Goal: Task Accomplishment & Management: Manage account settings

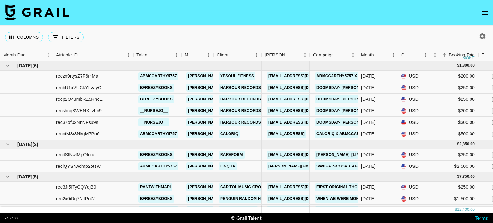
scroll to position [37, 0]
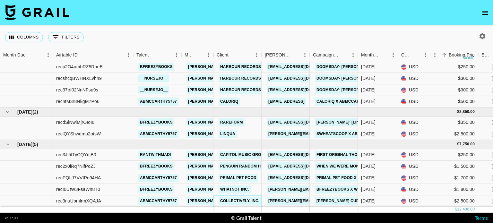
click at [240, 197] on link "Collectively, Inc." at bounding box center [240, 201] width 42 height 8
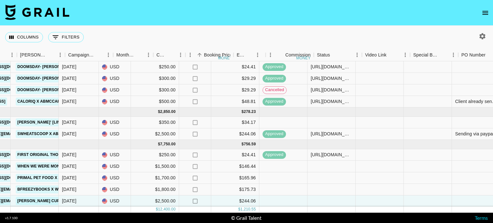
scroll to position [37, 309]
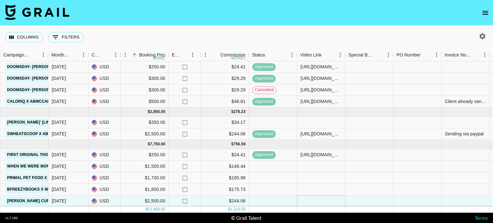
click at [312, 196] on div at bounding box center [321, 202] width 48 height 12
click at [309, 196] on div at bounding box center [321, 202] width 48 height 12
type input "https://www.tiktok.com/@abmccarthy5757/video/7550725298682137870"
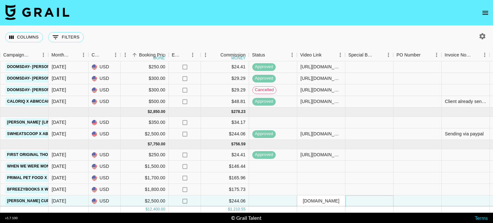
scroll to position [0, 0]
click at [357, 197] on div at bounding box center [369, 202] width 48 height 12
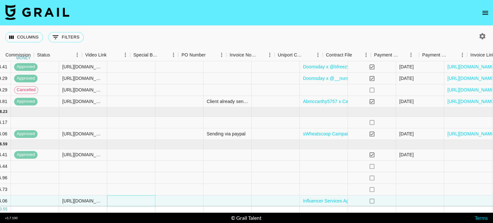
scroll to position [37, 578]
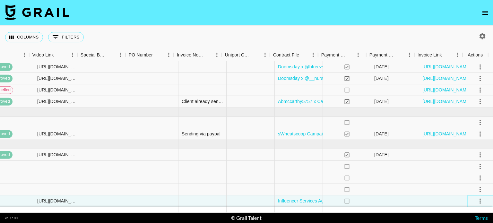
click at [476, 197] on icon "select merge strategy" at bounding box center [480, 201] width 8 height 8
click at [474, 134] on li "Confirm" at bounding box center [472, 137] width 42 height 12
click at [464, 181] on div "Approve" at bounding box center [467, 183] width 20 height 8
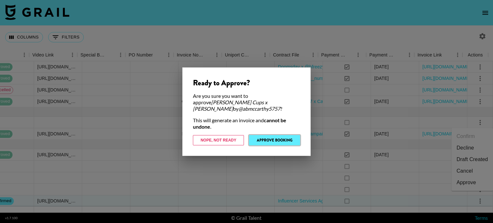
click at [285, 138] on button "Approve Booking" at bounding box center [274, 140] width 51 height 10
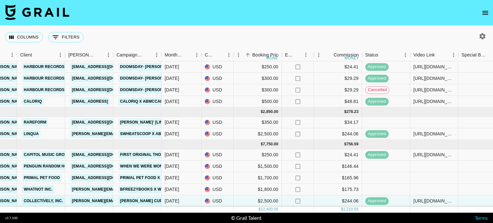
scroll to position [37, 170]
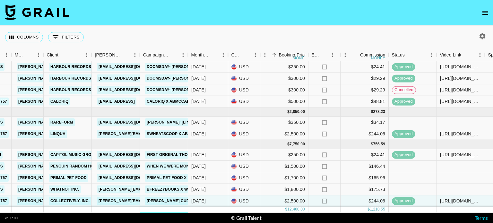
drag, startPoint x: 145, startPoint y: 208, endPoint x: 108, endPoint y: 205, distance: 37.3
click at [108, 207] on div "$ 12,400.00 $ 1,210.55" at bounding box center [363, 210] width 1066 height 6
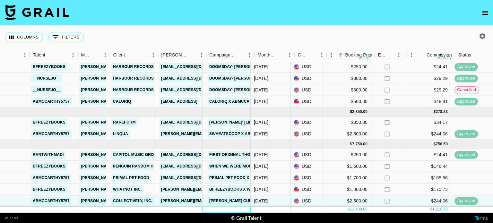
scroll to position [37, 103]
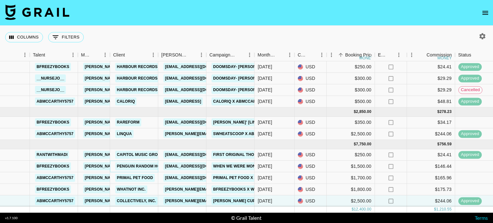
click at [140, 162] on link "Penguin Random House" at bounding box center [142, 166] width 55 height 8
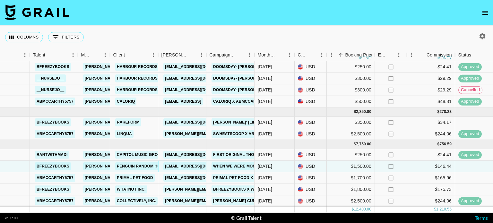
click at [193, 162] on link "tryzner@penguinrandomhouse.com" at bounding box center [199, 166] width 72 height 8
click at [136, 162] on link "Penguin Random House" at bounding box center [142, 166] width 55 height 8
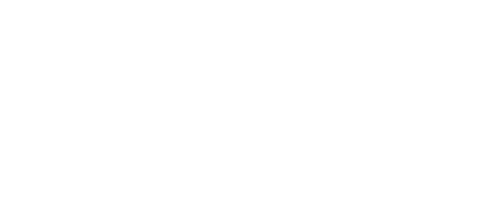
select select "USD"
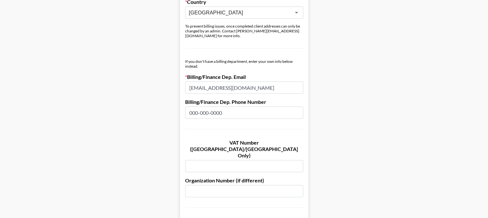
scroll to position [385, 0]
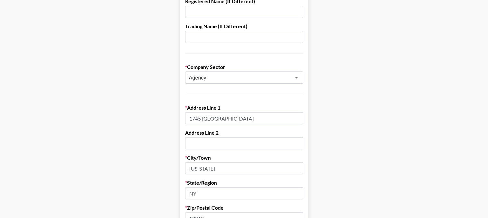
scroll to position [99, 0]
click at [263, 78] on input "Agency" at bounding box center [235, 77] width 93 height 7
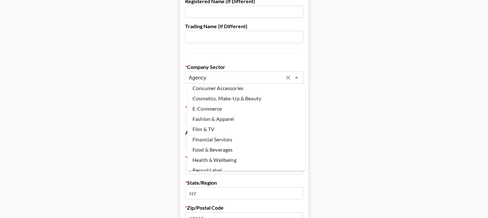
scroll to position [59, 0]
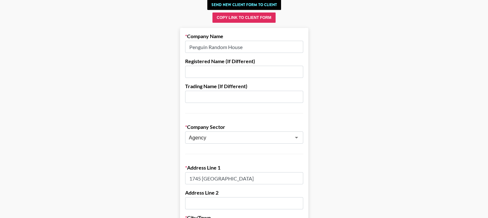
scroll to position [35, 0]
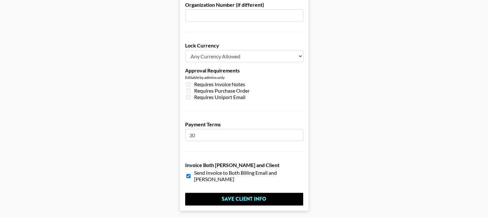
scroll to position [514, 0]
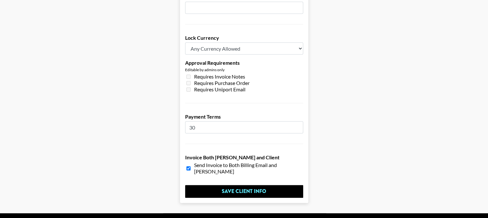
drag, startPoint x: 243, startPoint y: 65, endPoint x: 239, endPoint y: 66, distance: 4.3
click at [242, 80] on span "Requires Purchase Order" at bounding box center [222, 83] width 56 height 6
click at [267, 42] on select "Any Currency Allowed USD GBP EUR CAD AUD" at bounding box center [244, 48] width 118 height 12
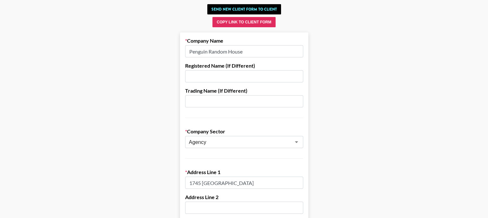
scroll to position [0, 0]
